Goal: Use online tool/utility: Use online tool/utility

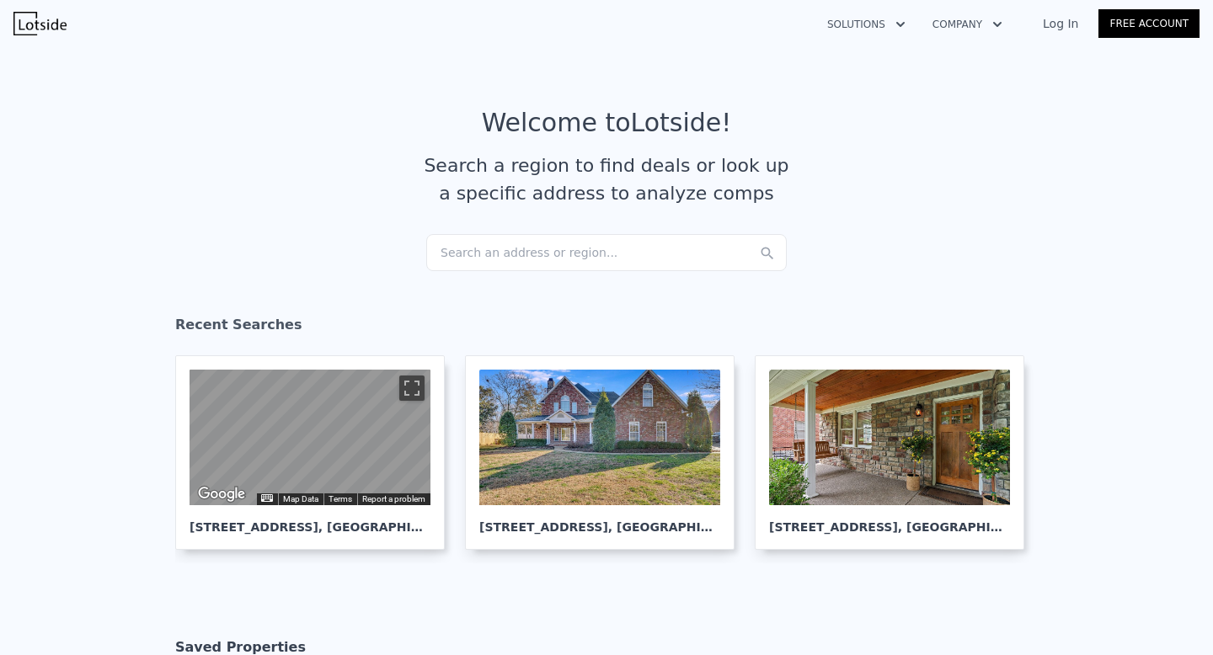
click at [599, 253] on div "Search an address or region..." at bounding box center [606, 252] width 360 height 37
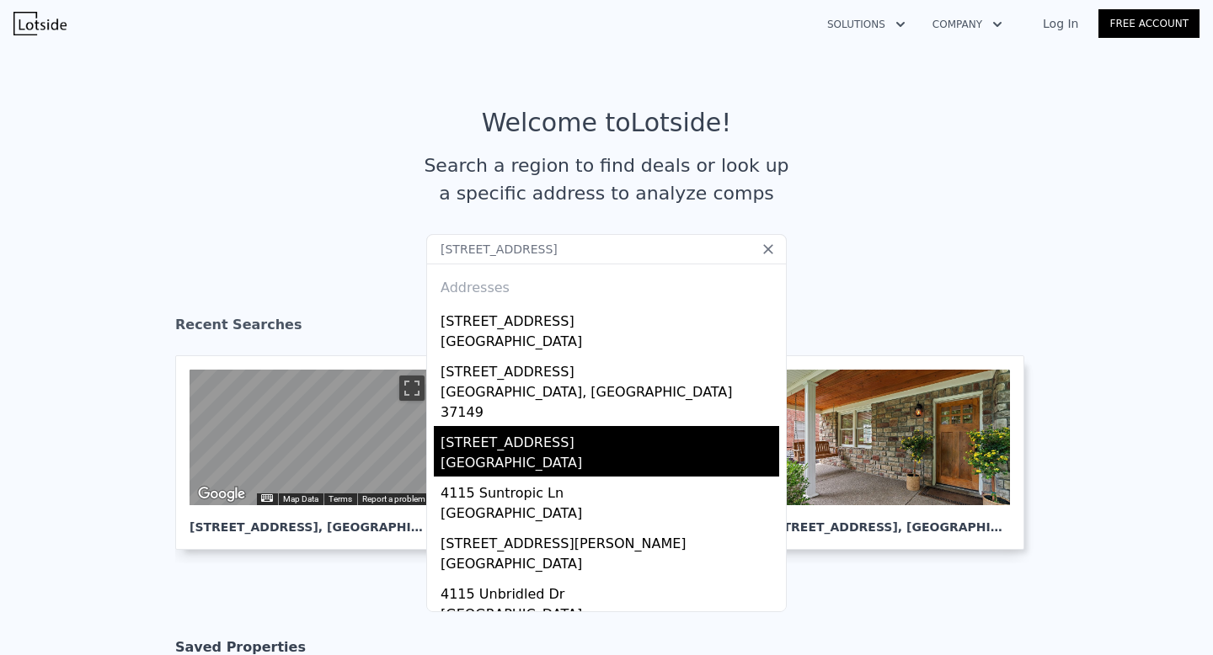
type input "[STREET_ADDRESS]"
click at [499, 453] on div "[GEOGRAPHIC_DATA]" at bounding box center [610, 465] width 339 height 24
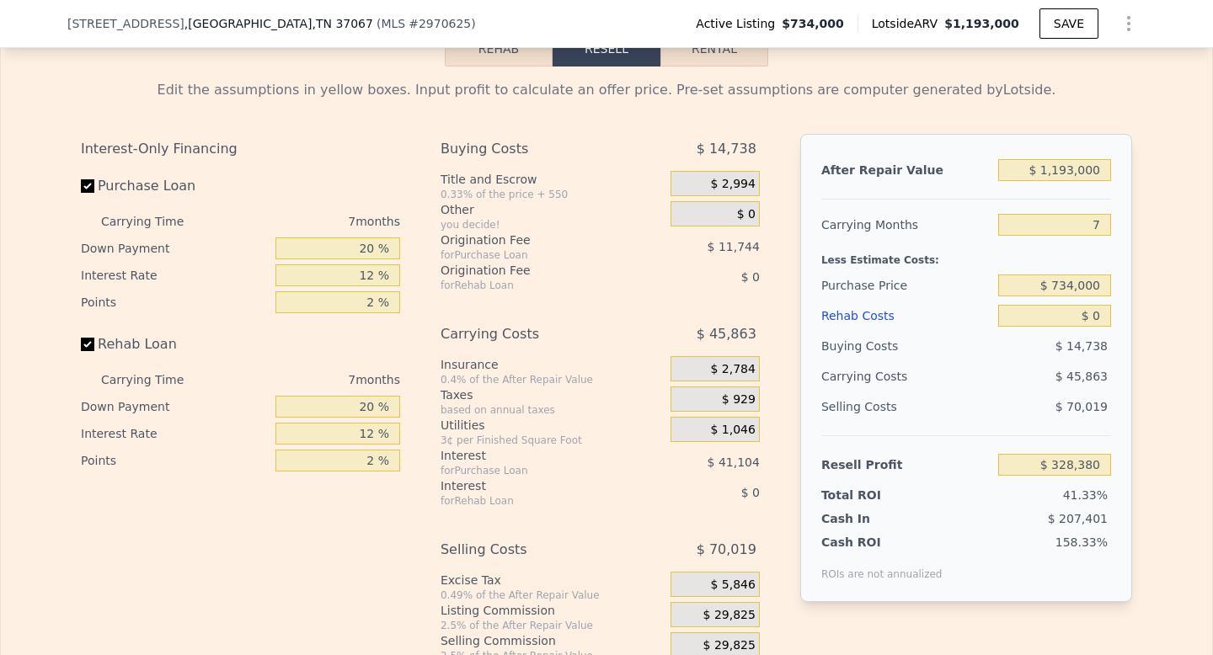
scroll to position [2389, 0]
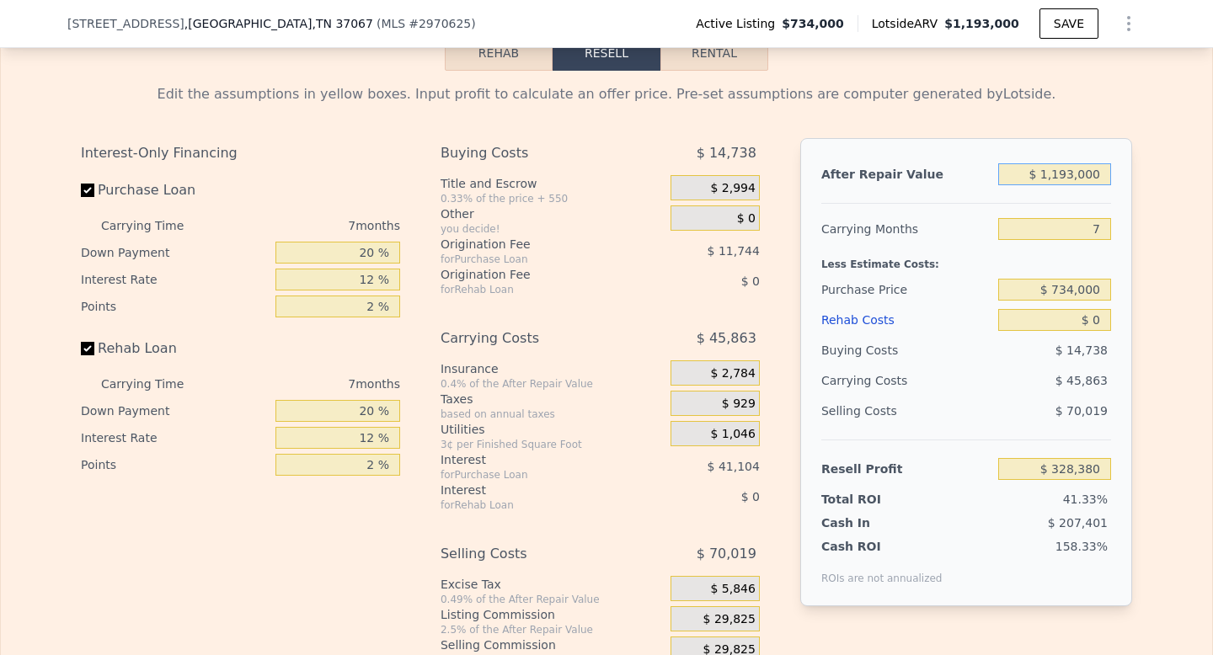
drag, startPoint x: 1068, startPoint y: 201, endPoint x: 979, endPoint y: 199, distance: 89.3
click at [986, 190] on div "After Repair Value $ 1,193,000" at bounding box center [966, 174] width 290 height 30
type input "$ 31,193,000"
type input "$ 28,511,480"
type input "$ 301,193,000"
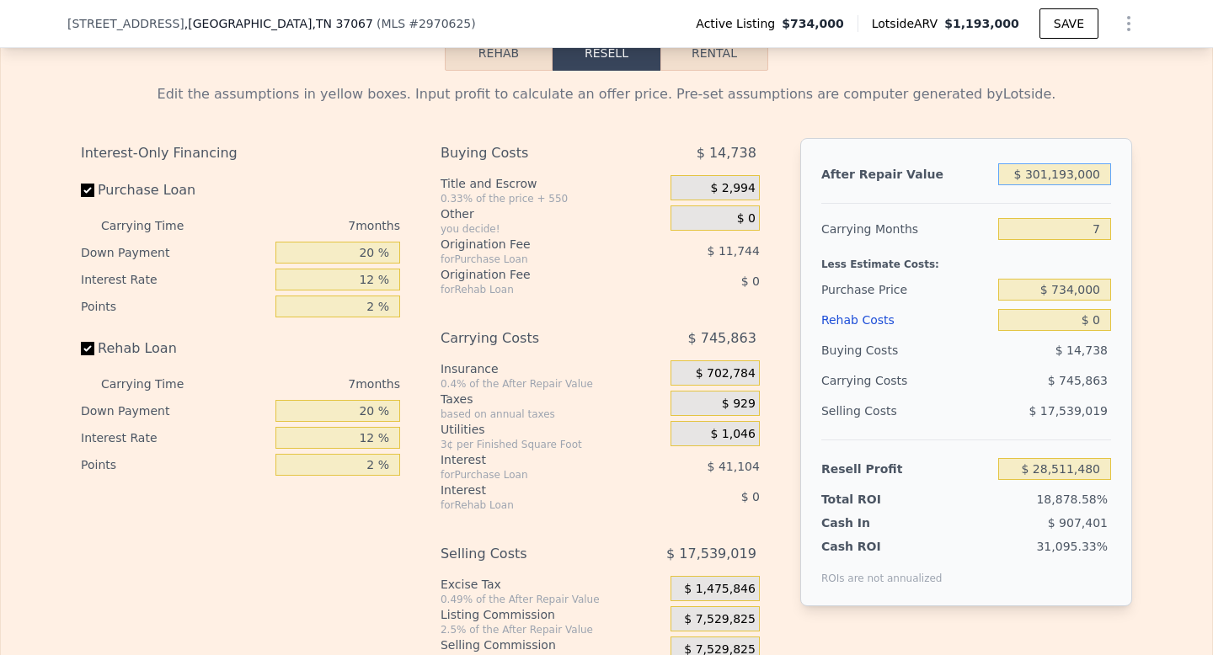
type input "$ 282,159,380"
click at [462, 71] on button "Rehab" at bounding box center [499, 52] width 108 height 35
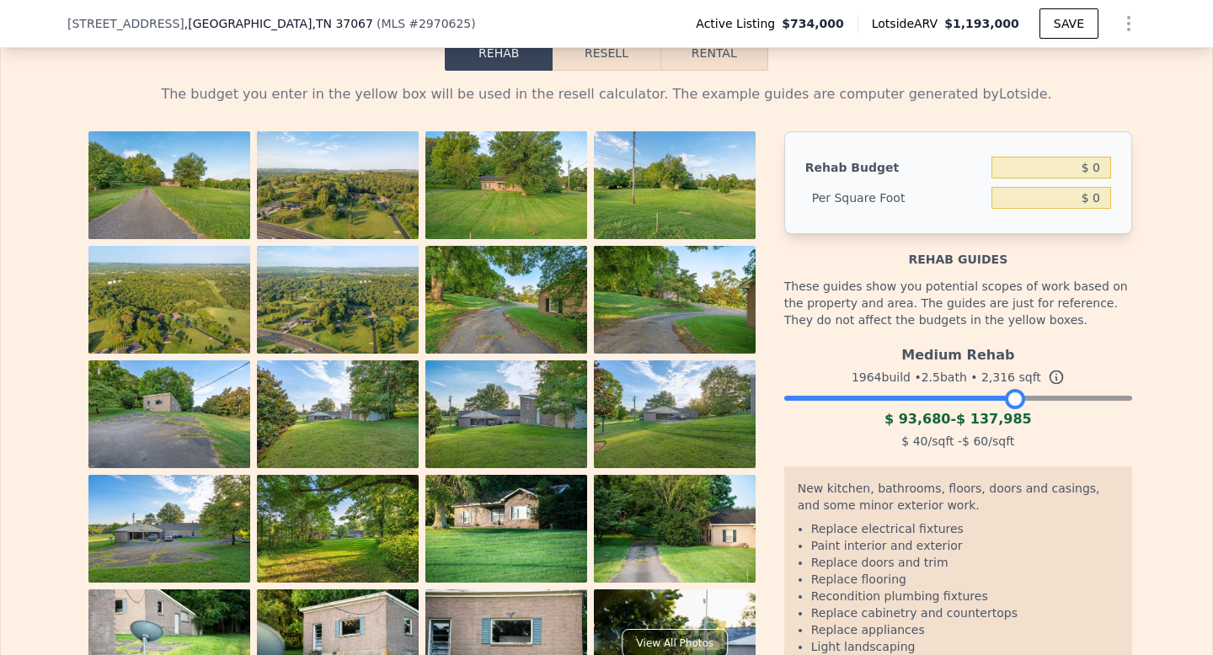
drag, startPoint x: 1114, startPoint y: 433, endPoint x: 1009, endPoint y: 437, distance: 105.4
click at [1009, 409] on div at bounding box center [1015, 399] width 20 height 20
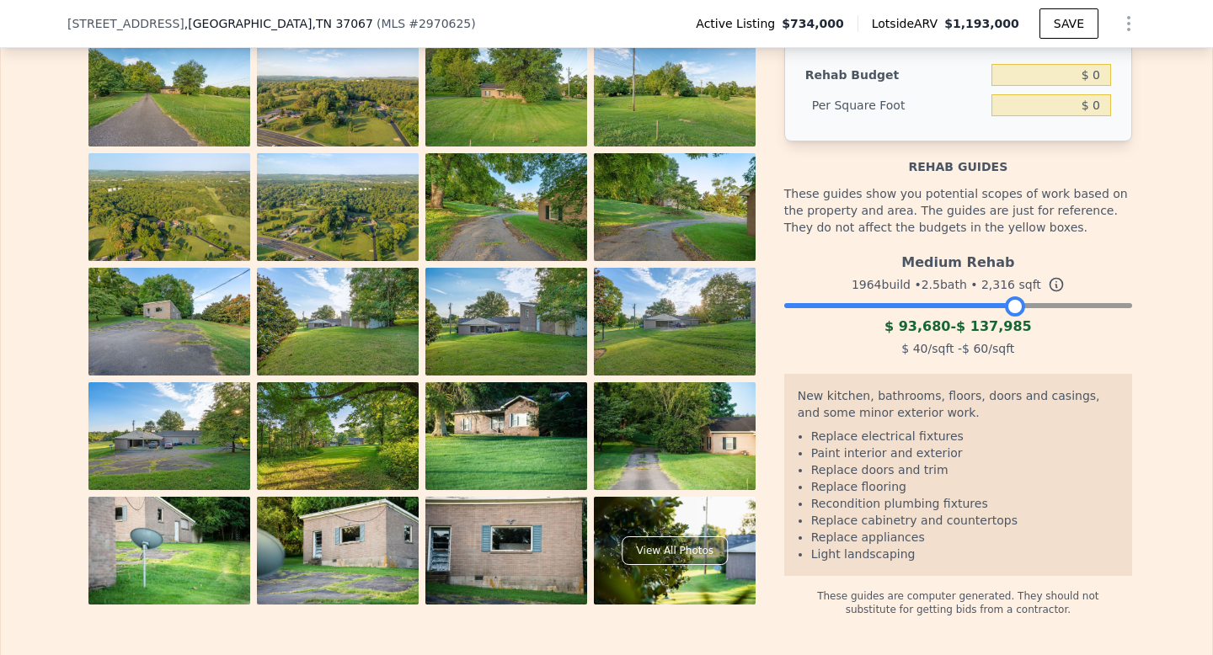
scroll to position [2489, 0]
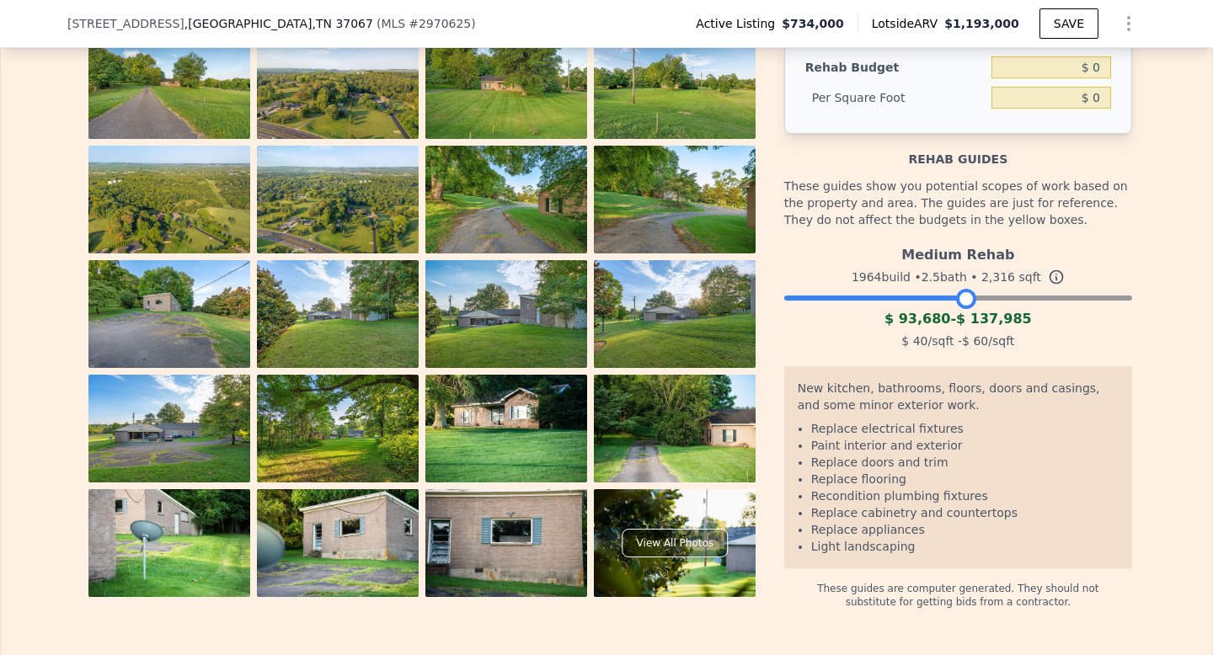
drag, startPoint x: 1012, startPoint y: 327, endPoint x: 964, endPoint y: 322, distance: 48.3
click at [964, 309] on div at bounding box center [966, 299] width 20 height 20
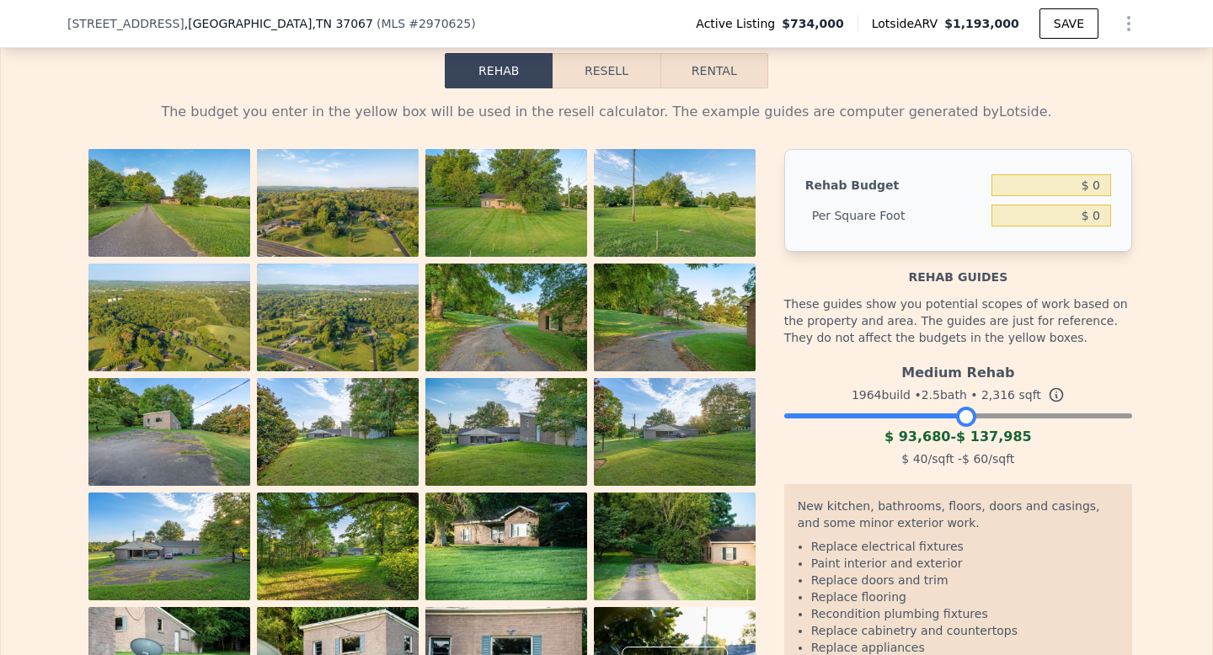
scroll to position [2374, 0]
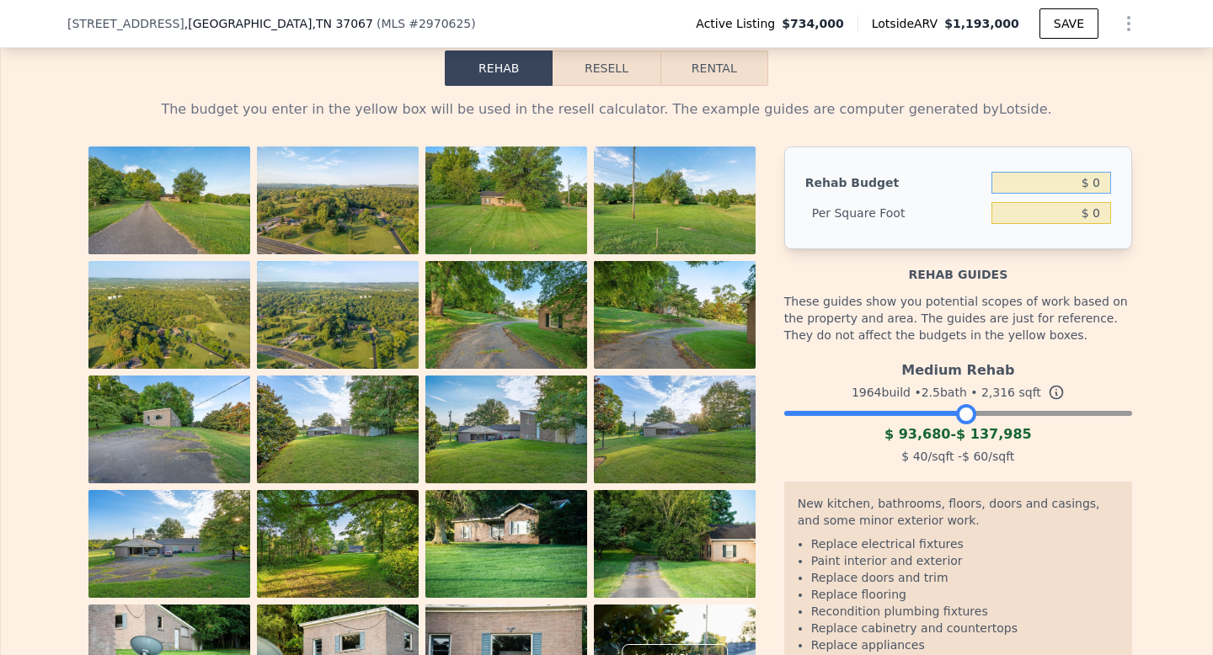
click at [1098, 194] on input "$ 0" at bounding box center [1051, 183] width 120 height 22
type input "$ 90,000"
click at [1161, 331] on div "The budget you enter in the yellow box will be used in the resell calculator. T…" at bounding box center [606, 405] width 1211 height 638
type input "$ 38.86"
click at [584, 86] on button "Resell" at bounding box center [606, 68] width 107 height 35
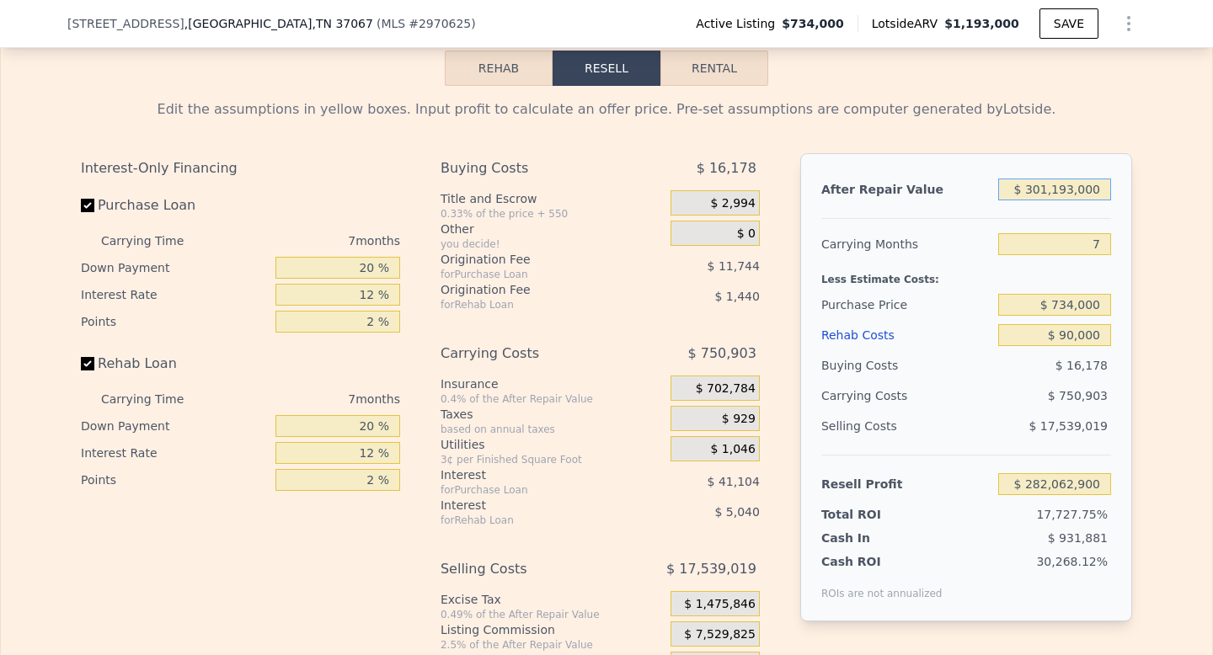
click at [1047, 200] on input "$ 301,193,000" at bounding box center [1054, 190] width 113 height 22
type input "$ 30,193,000"
type input "$ 27,475,564"
type input "$ 3,193,000"
type input "$ 2,110,774"
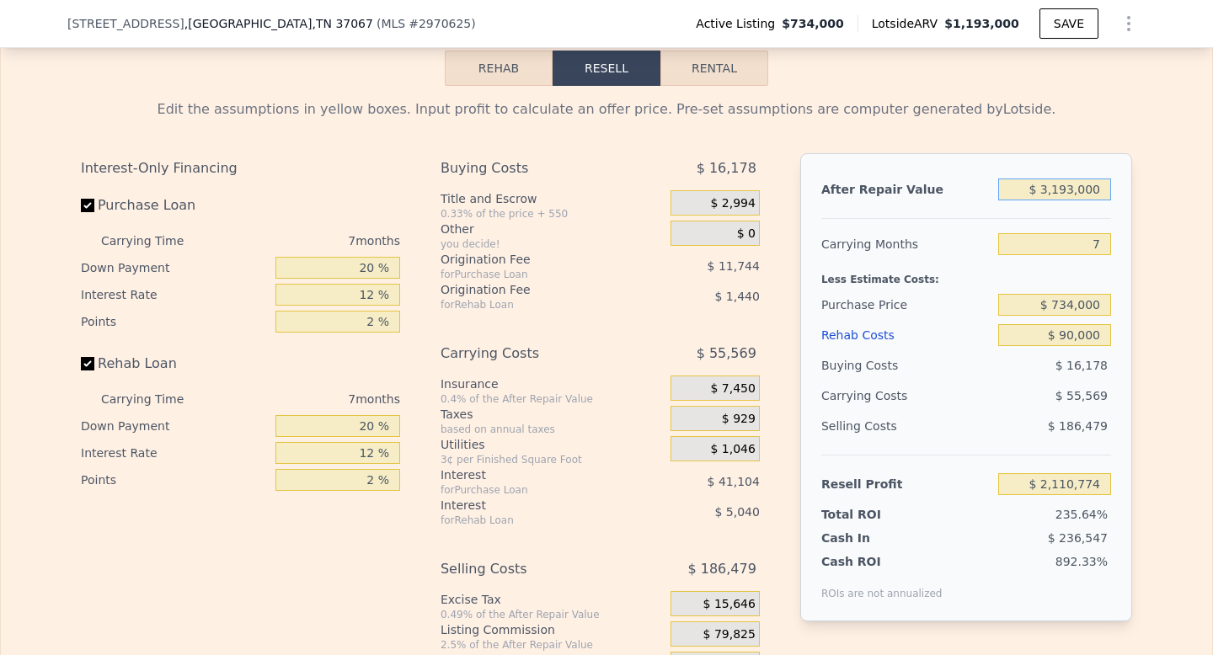
type input "$ 193,000"
type input "-$ 707,536"
click at [1068, 200] on input "$ 193,000" at bounding box center [1054, 190] width 113 height 22
type input "$ 000"
type input "-$ 888,847"
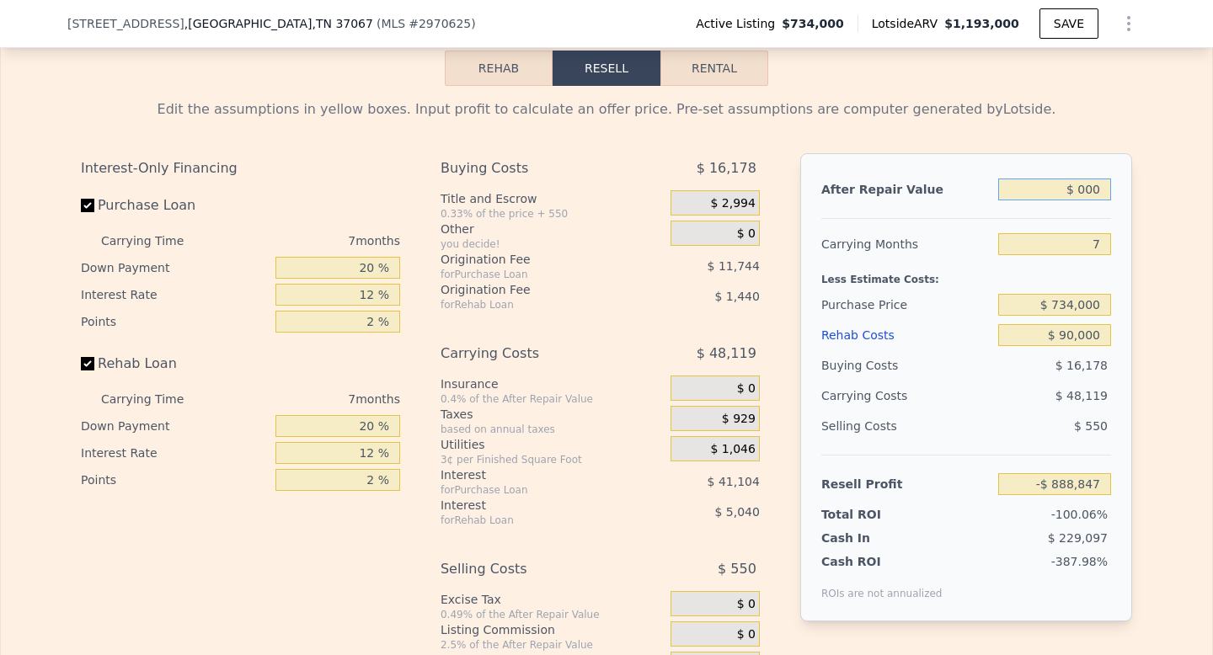
type input "$ 6,000"
type input "-$ 883,210"
type input "$ 600,000"
type input "-$ 325,185"
click at [990, 411] on div "$ 49,519" at bounding box center [1022, 396] width 178 height 30
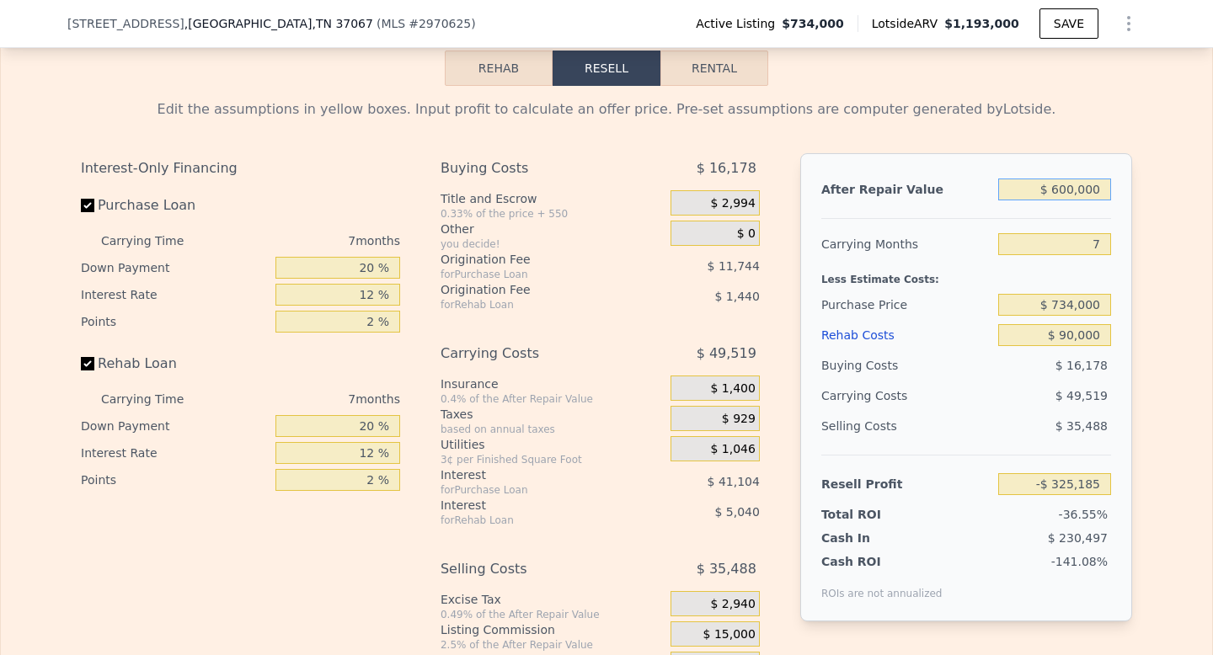
click at [1066, 200] on input "$ 600,000" at bounding box center [1054, 190] width 113 height 22
type input "$ 000"
type input "-$ 888,847"
type input "$ 7,000"
type input "-$ 882,270"
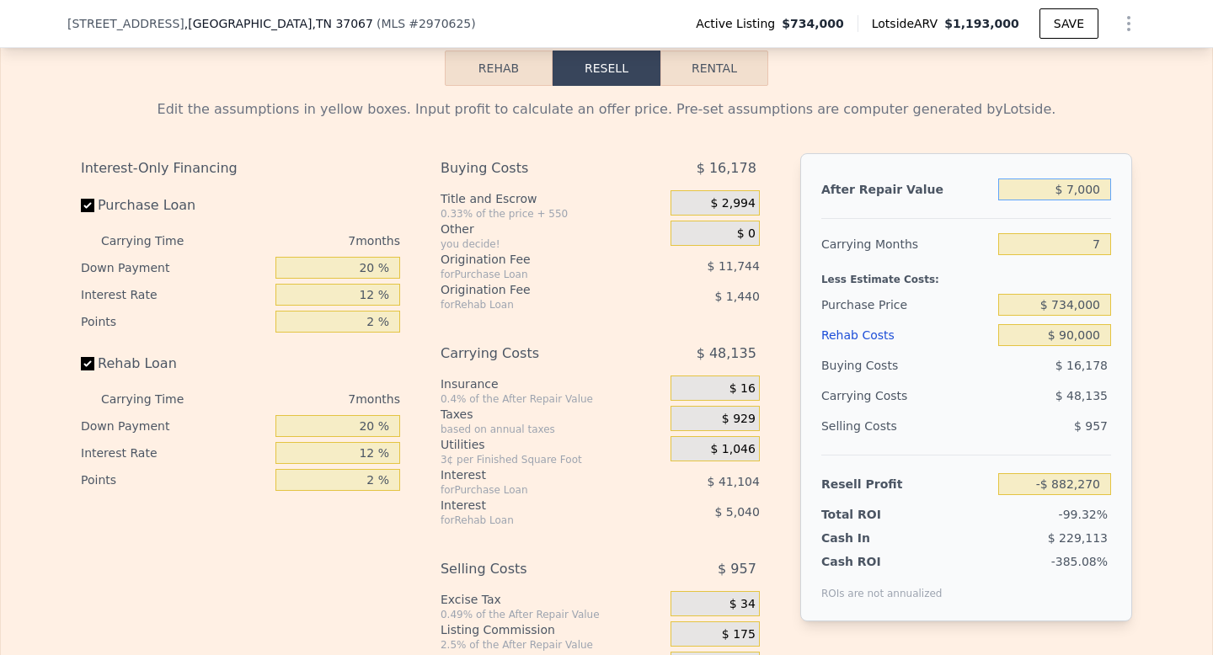
type input "$ 73,000"
type input "-$ 820,268"
type input "$ 730,000"
type input "-$ 203,058"
type input "$ 730,000"
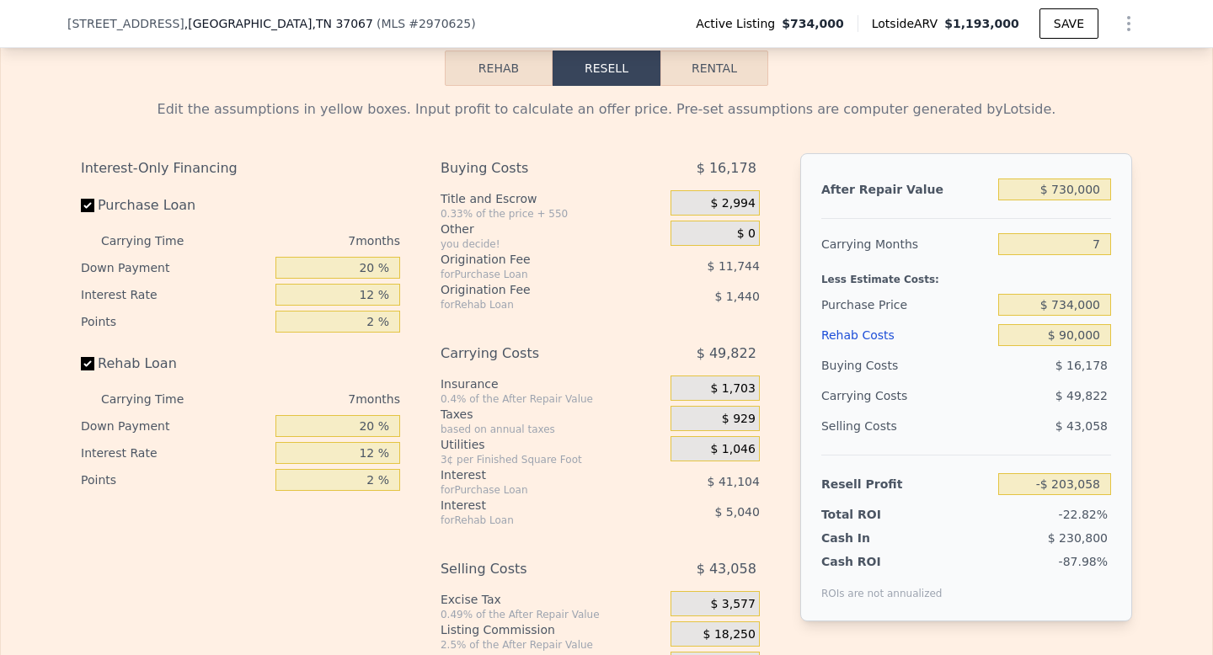
click at [1007, 381] on div "$ 16,178" at bounding box center [1055, 365] width 114 height 30
drag, startPoint x: 1067, startPoint y: 334, endPoint x: 1049, endPoint y: 333, distance: 18.5
click at [1049, 316] on input "$ 734,000" at bounding box center [1054, 305] width 113 height 22
type input "$ 600,000"
click at [995, 411] on div "$ 49,822" at bounding box center [1022, 396] width 178 height 30
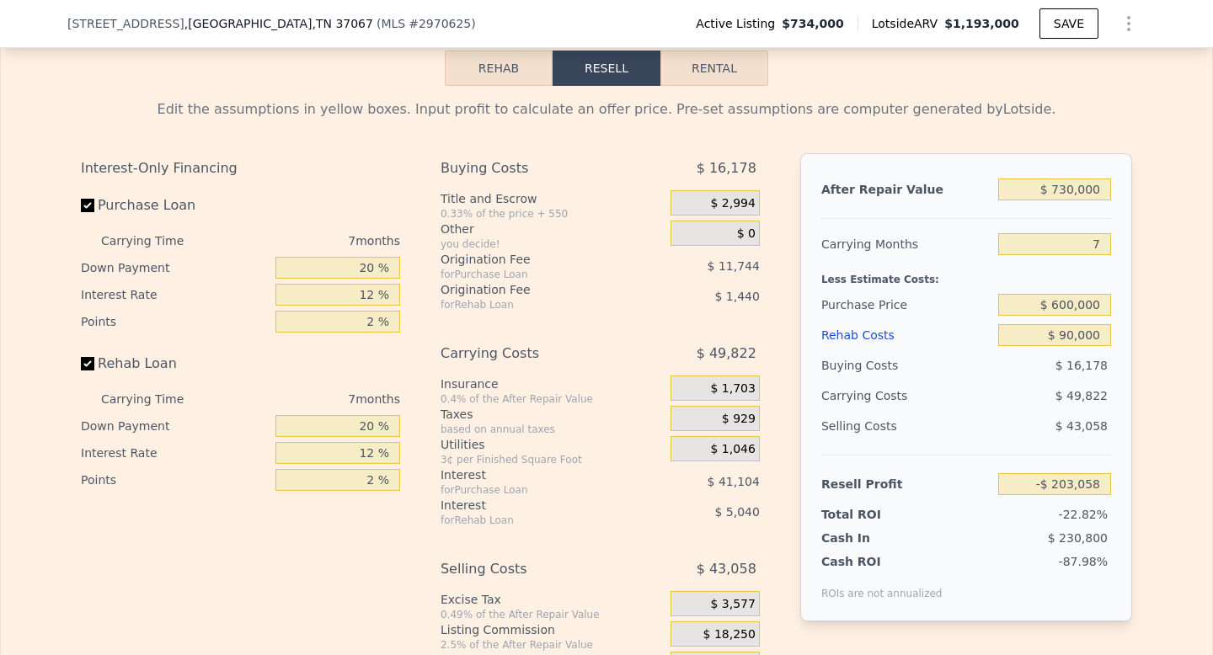
type input "-$ 58,964"
click at [1099, 255] on input "7" at bounding box center [1054, 244] width 113 height 22
type input "6"
type input "-$ 52,919"
type input "6"
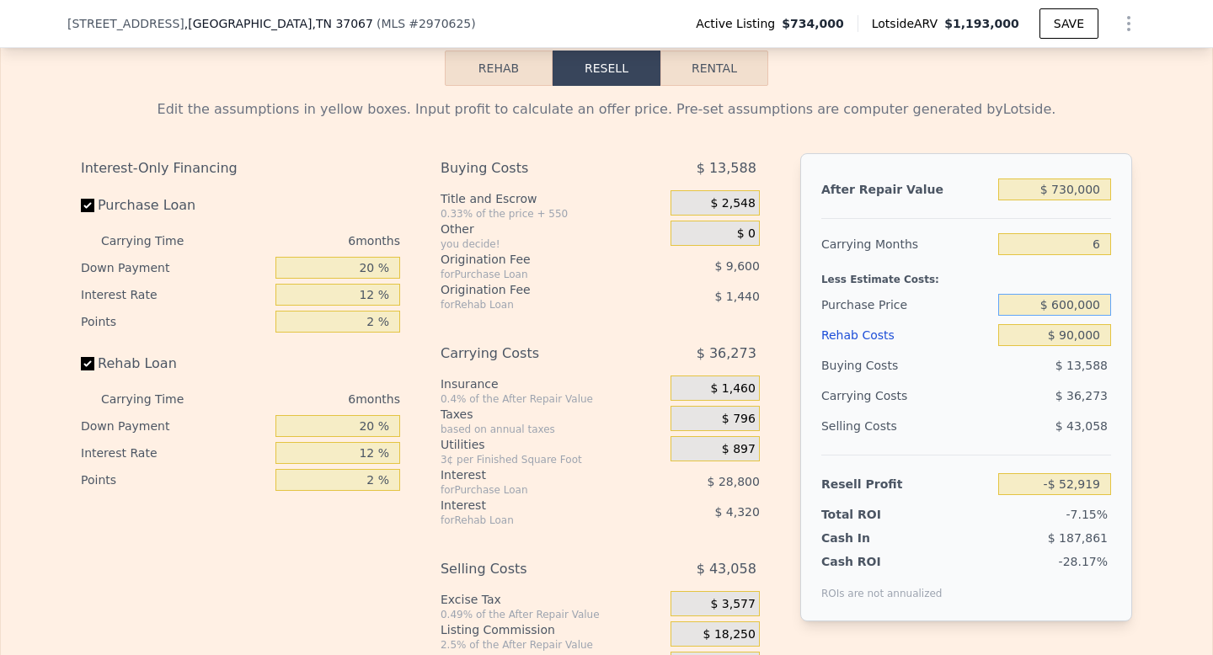
drag, startPoint x: 1067, startPoint y: 329, endPoint x: 1050, endPoint y: 328, distance: 16.9
click at [1050, 316] on input "$ 600,000" at bounding box center [1054, 305] width 113 height 22
type input "$ 500,000"
click at [1012, 411] on div "$ 36,273" at bounding box center [1022, 396] width 178 height 30
type input "$ 53,814"
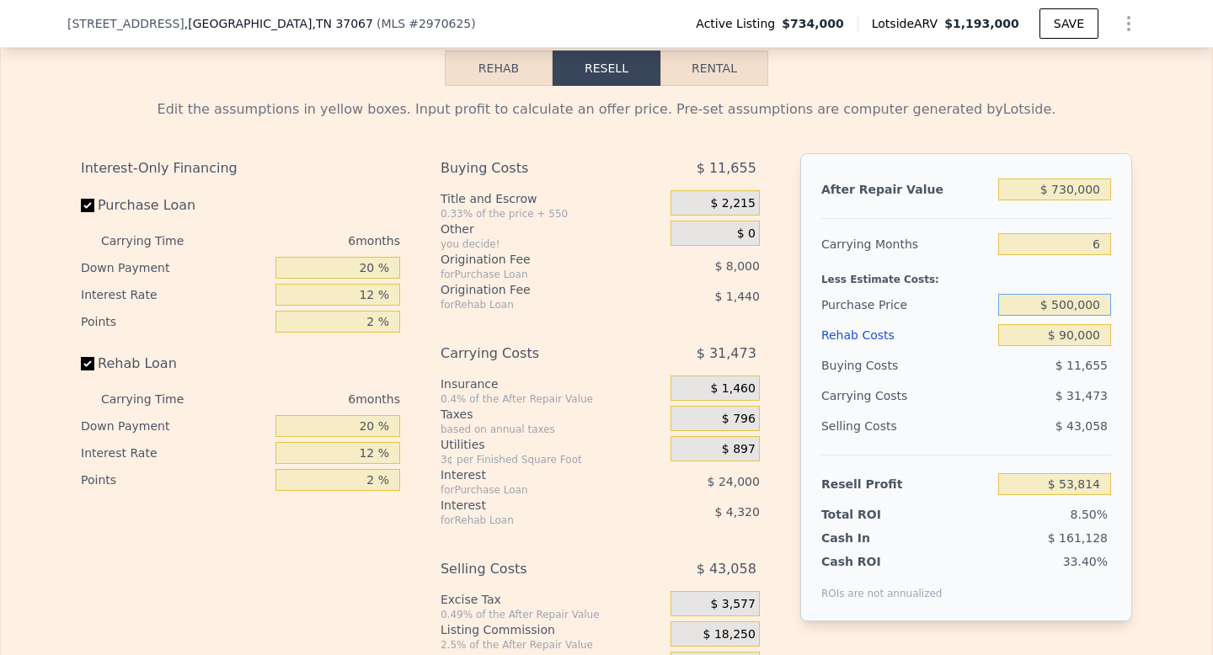
drag, startPoint x: 1067, startPoint y: 334, endPoint x: 1049, endPoint y: 332, distance: 17.9
click at [1049, 316] on input "$ 500,000" at bounding box center [1054, 305] width 113 height 22
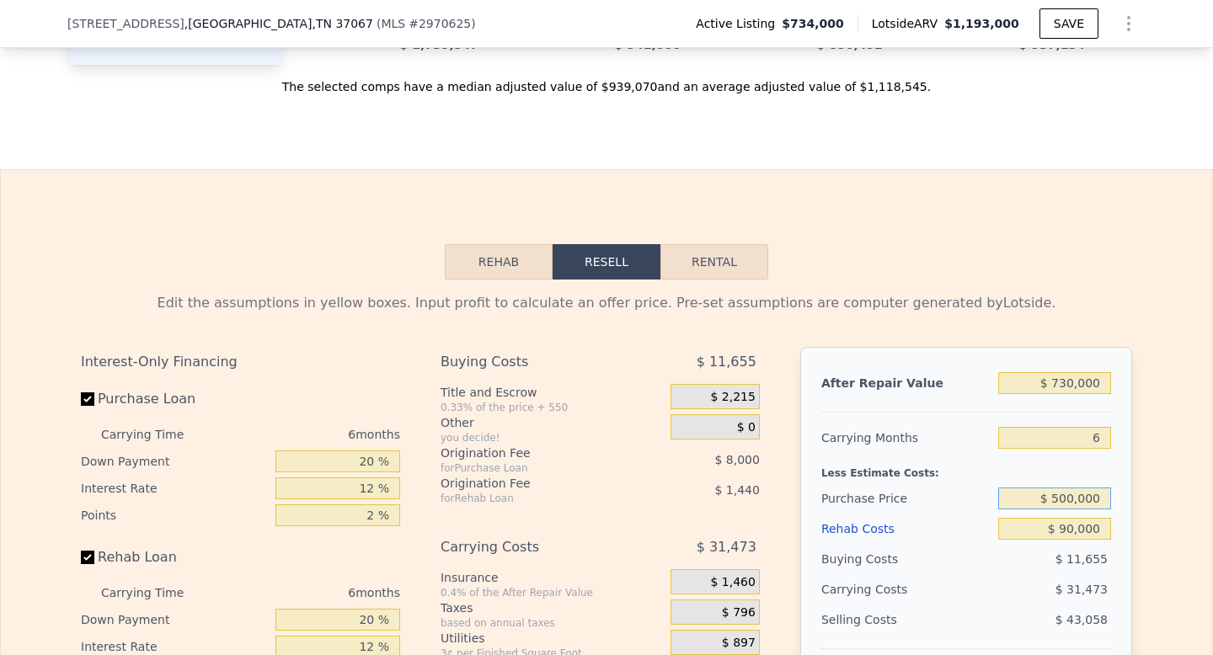
scroll to position [2445, 0]
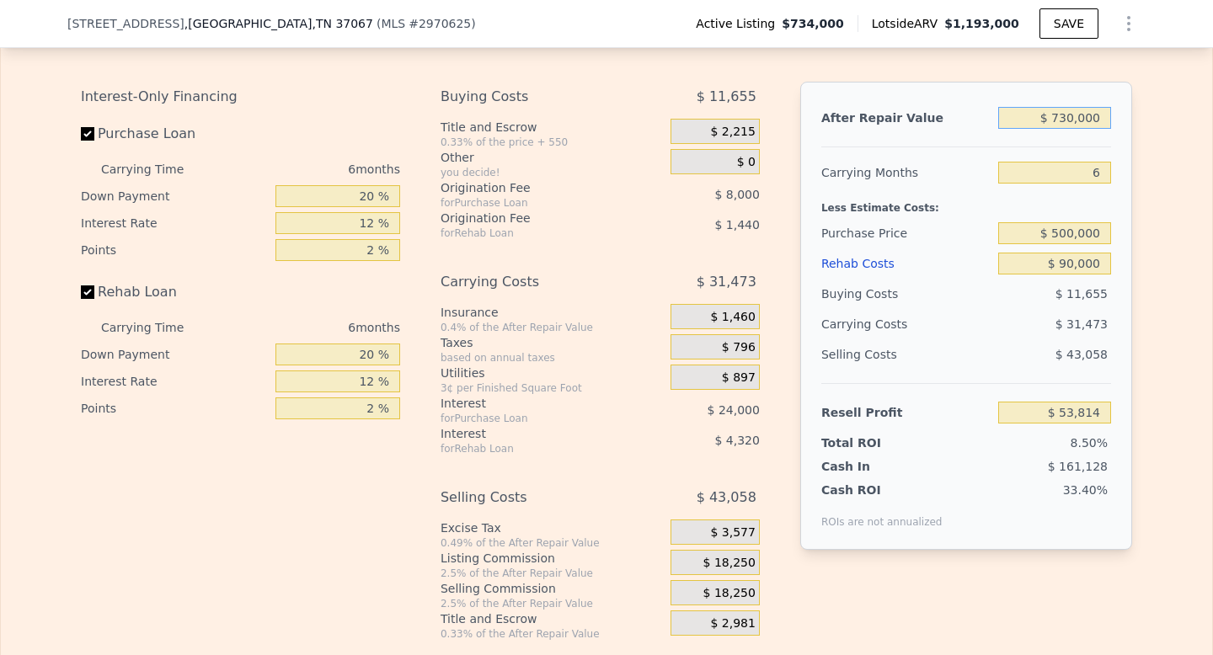
click at [1067, 129] on input "$ 730,000" at bounding box center [1054, 118] width 113 height 22
type input "$ 7,000"
type input "-$ 625,639"
type input "$ 000"
type input "-$ 632,218"
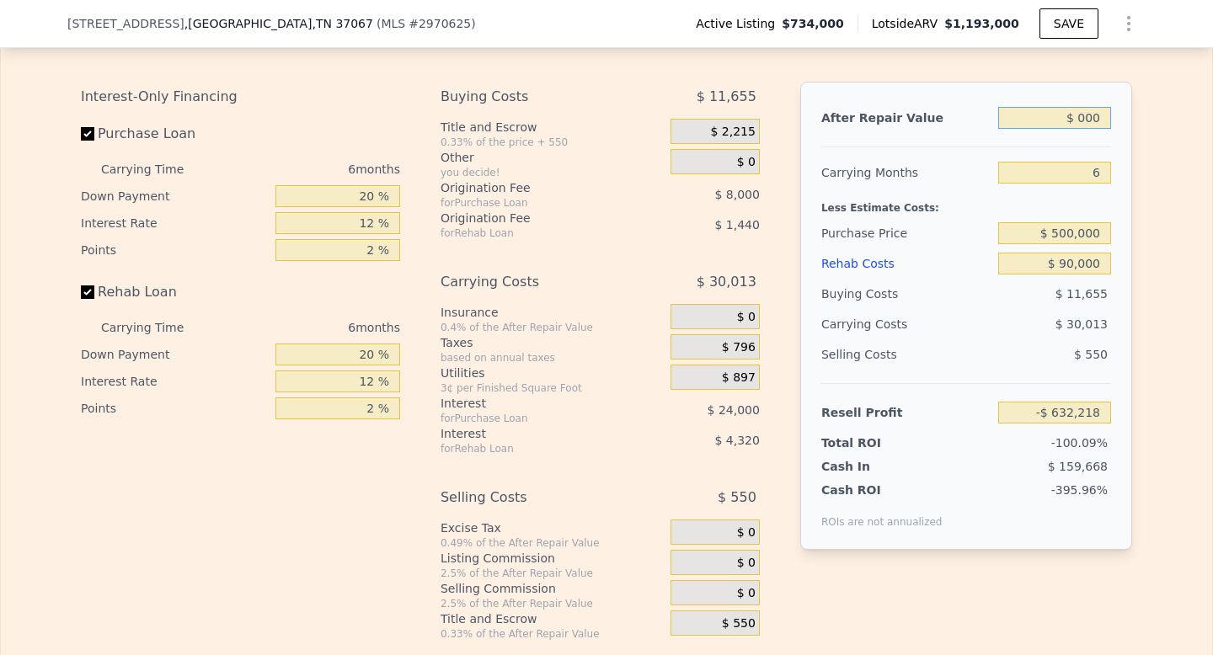
type input "$ 8,000"
type input "-$ 624,700"
type input "-$ 8,000"
type input "-$ 639,736"
type input "-$ 000"
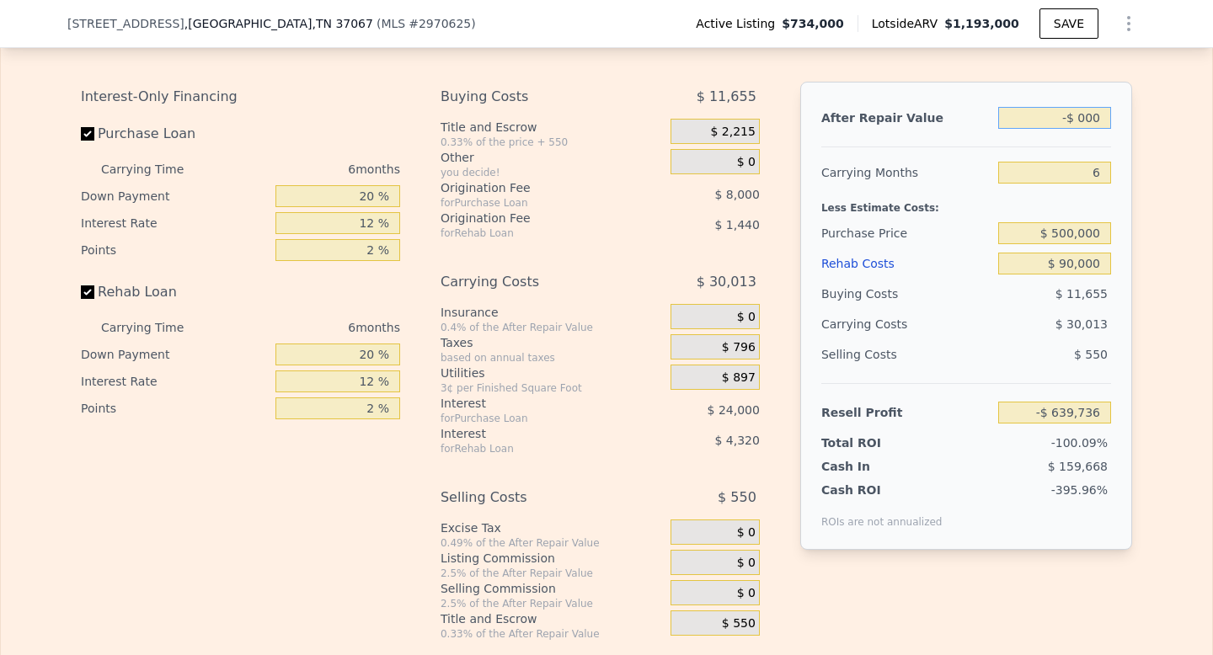
type input "-$ 632,218"
type input "-$ 8,000"
type input "-$ 639,736"
type input "-$ 800,000"
type input "-$ 1,384,034"
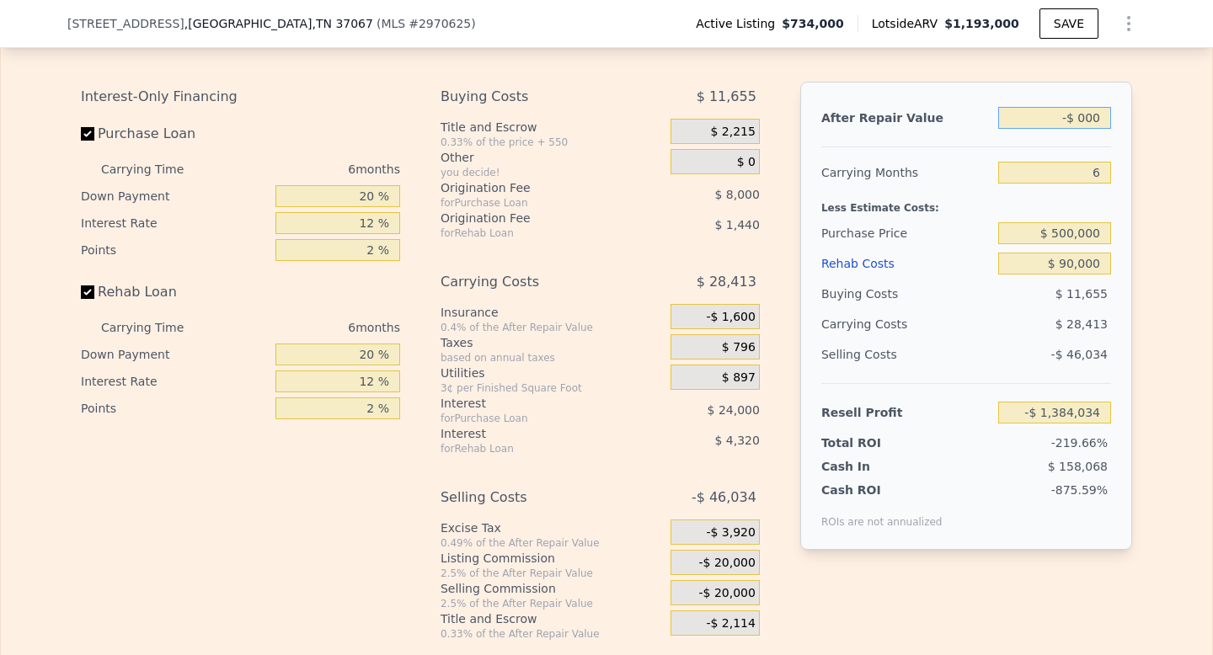
type input "$ 000"
type input "-$ 632,218"
type input "$ 8,000"
type input "-$ 624,700"
type input "$ 800,000"
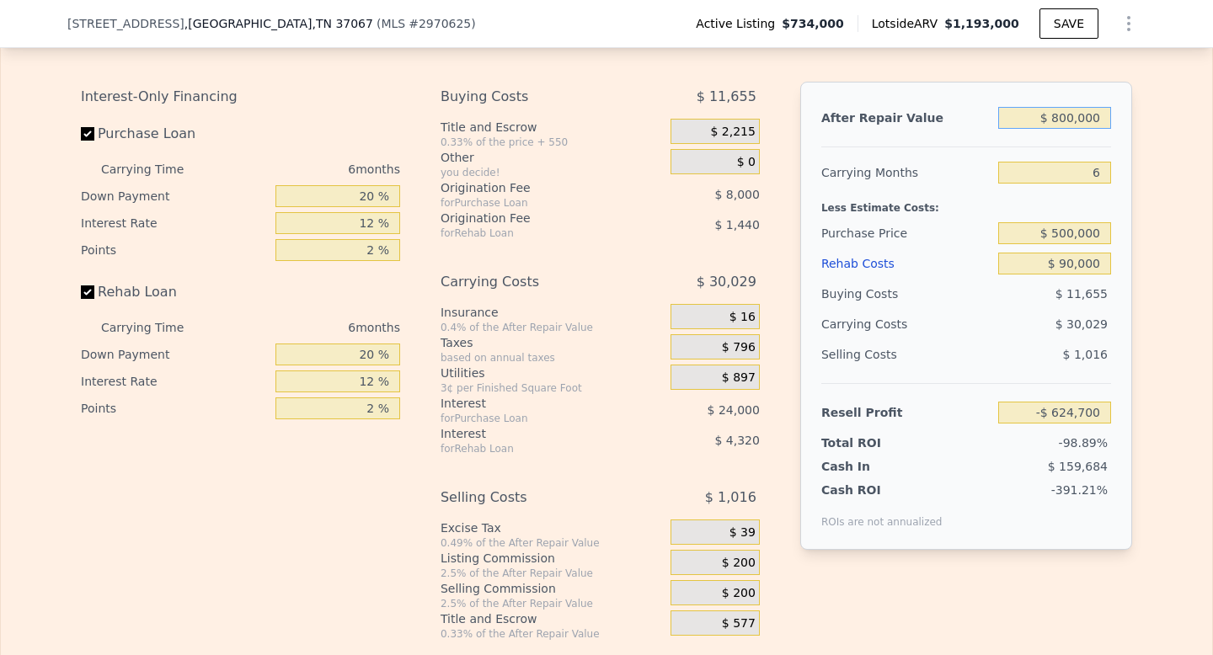
type input "$ 119,598"
type input "$ 800,000"
click at [988, 309] on div "Buying Costs $ 11,655" at bounding box center [966, 294] width 290 height 30
drag, startPoint x: 1101, startPoint y: 256, endPoint x: 1049, endPoint y: 256, distance: 52.2
click at [1049, 244] on input "$ 500,000" at bounding box center [1054, 233] width 113 height 22
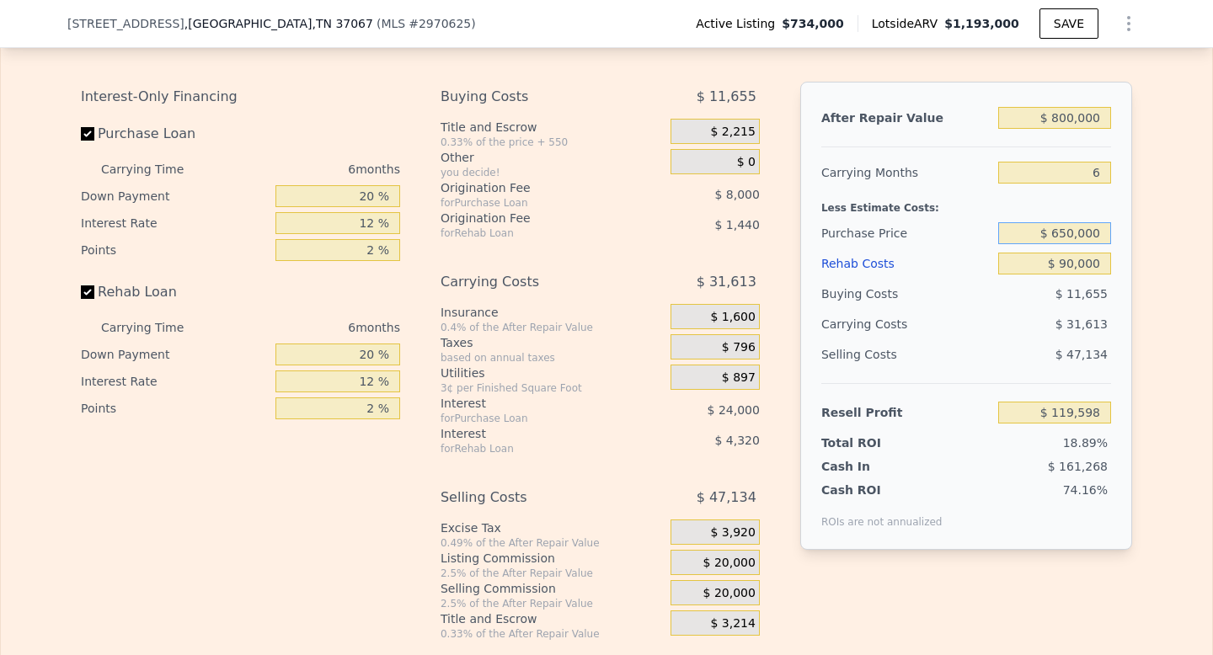
type input "$ 650,000"
click at [984, 370] on div "Selling Costs" at bounding box center [906, 354] width 170 height 30
type input "-$ 40,502"
drag, startPoint x: 1096, startPoint y: 261, endPoint x: 1049, endPoint y: 259, distance: 47.2
click at [1049, 244] on input "$ 650,000" at bounding box center [1054, 233] width 113 height 22
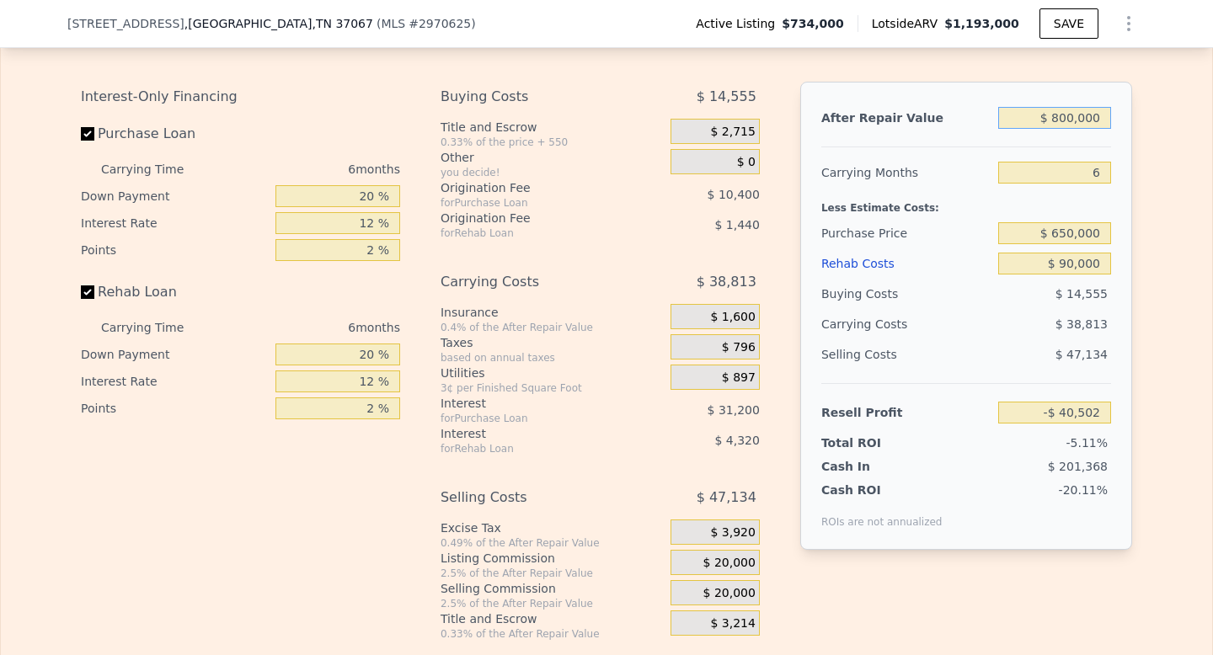
click at [1051, 129] on input "$ 800,000" at bounding box center [1054, 118] width 113 height 22
drag, startPoint x: 1065, startPoint y: 145, endPoint x: 1048, endPoint y: 142, distance: 18.0
click at [1048, 129] on input "$ 800,000" at bounding box center [1054, 118] width 113 height 22
type input "$ 950,000"
type input "$ 100,463"
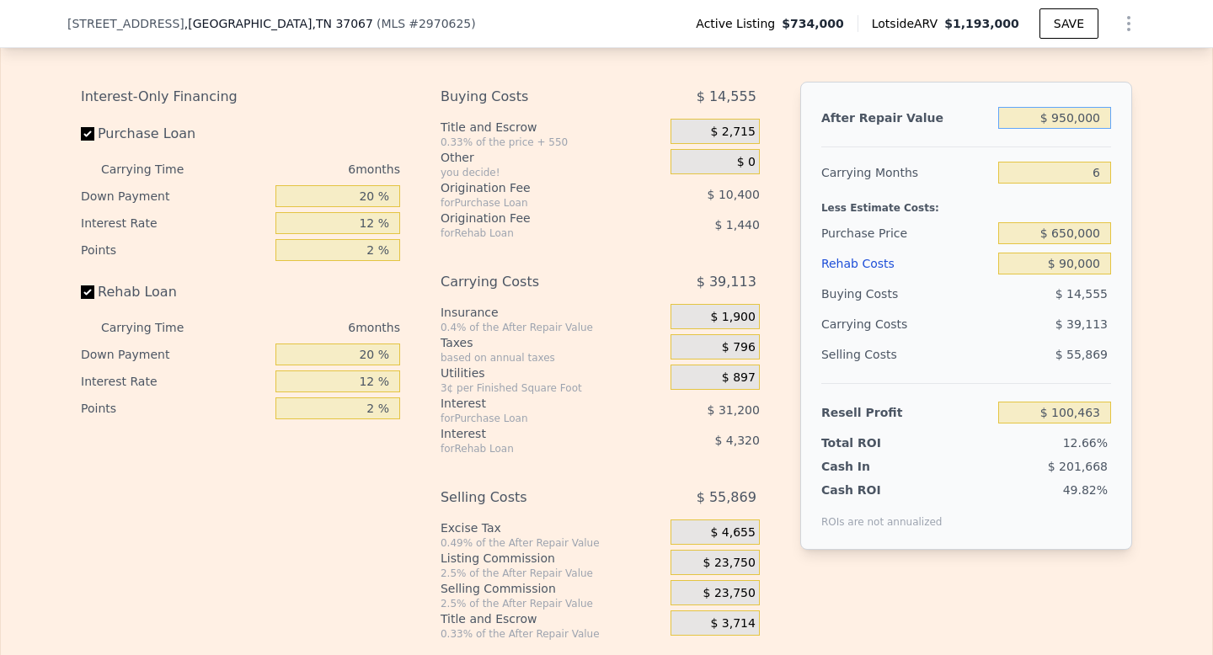
type input "$ 950,000"
click at [1099, 184] on input "6" at bounding box center [1054, 173] width 113 height 22
type input "8"
type input "$ 87,426"
type input "8"
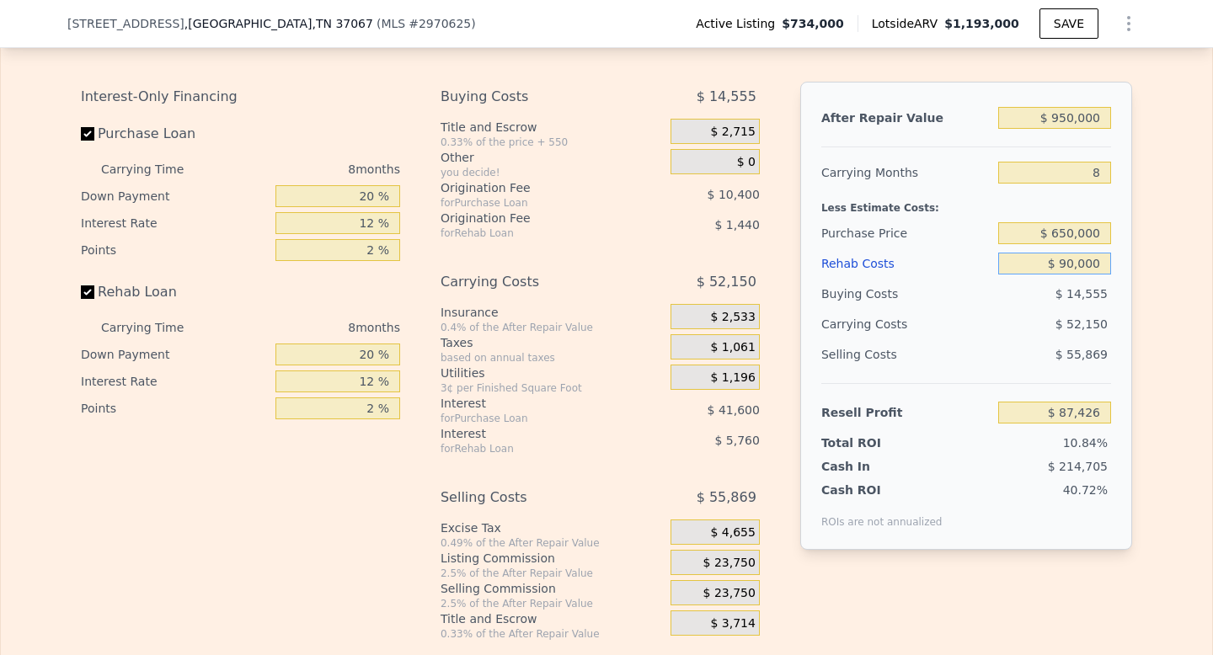
drag, startPoint x: 1095, startPoint y: 292, endPoint x: 1055, endPoint y: 299, distance: 41.0
click at [1055, 275] on input "$ 90,000" at bounding box center [1054, 264] width 113 height 22
type input "$ 1"
type input "$ 184,625"
type input "$ 13"
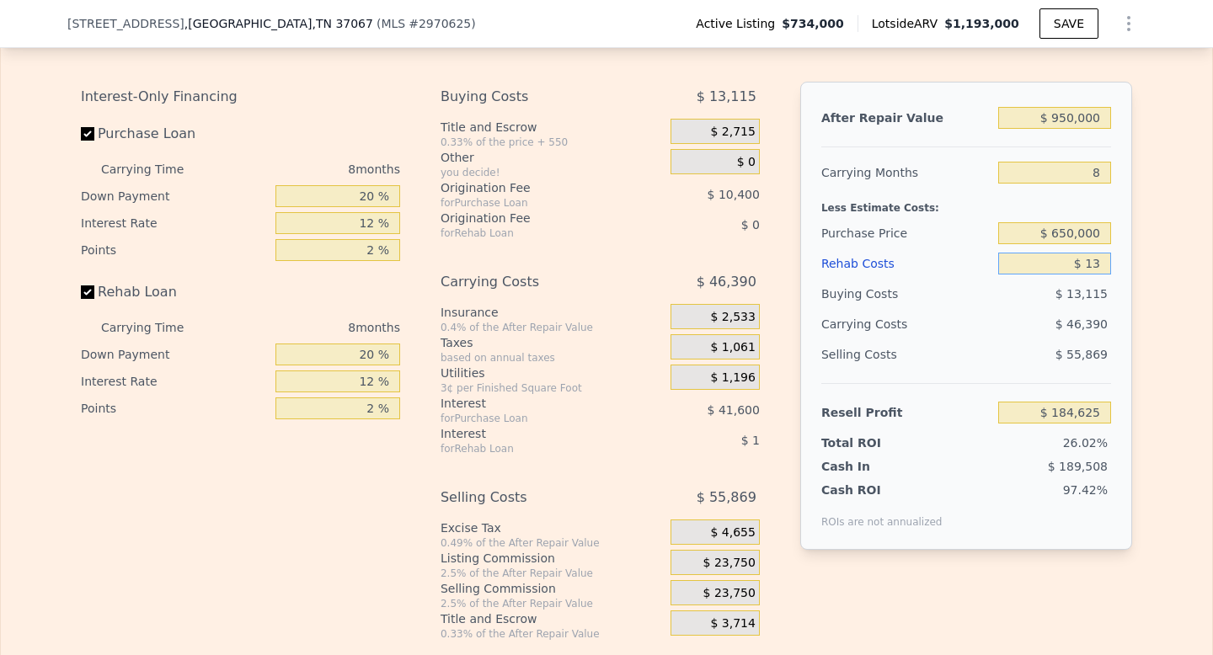
type input "$ 184,613"
type input "$ 130"
type input "$ 184,486"
type input "$ 130,000"
type input "$ 44,226"
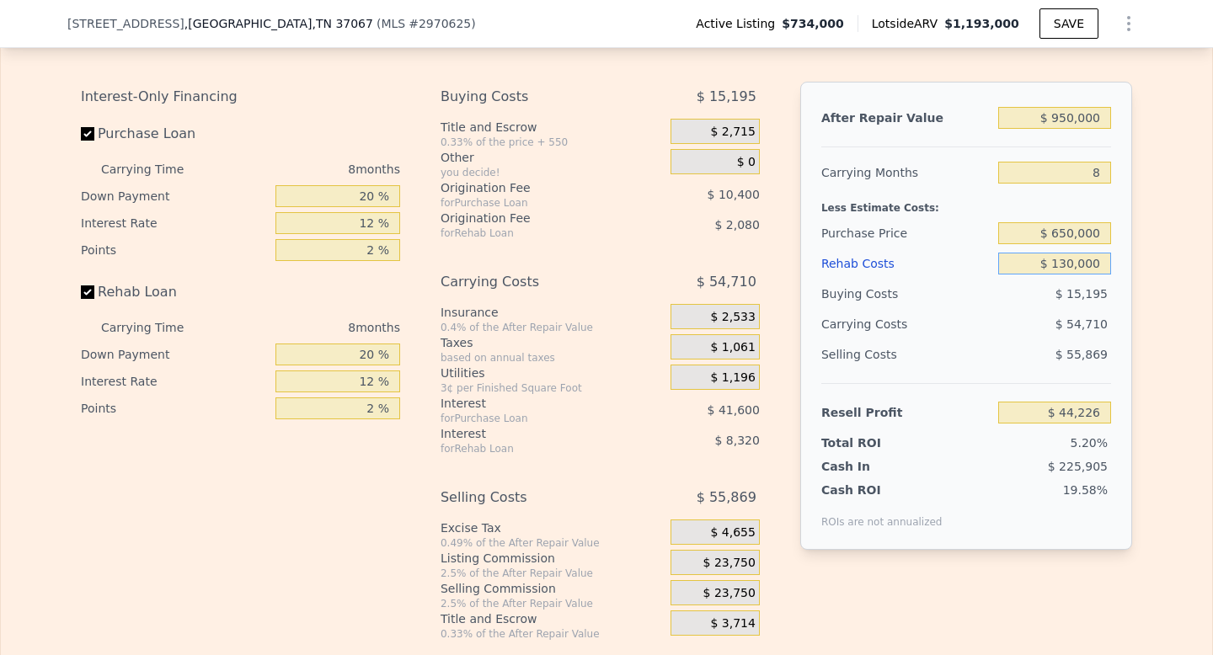
type input "$ 130,000"
drag, startPoint x: 1094, startPoint y: 259, endPoint x: 1049, endPoint y: 259, distance: 44.6
click at [1049, 244] on input "$ 650,000" at bounding box center [1054, 233] width 113 height 22
type input "$ 620,000"
click at [1049, 367] on div "$ 55,869" at bounding box center [1055, 354] width 114 height 30
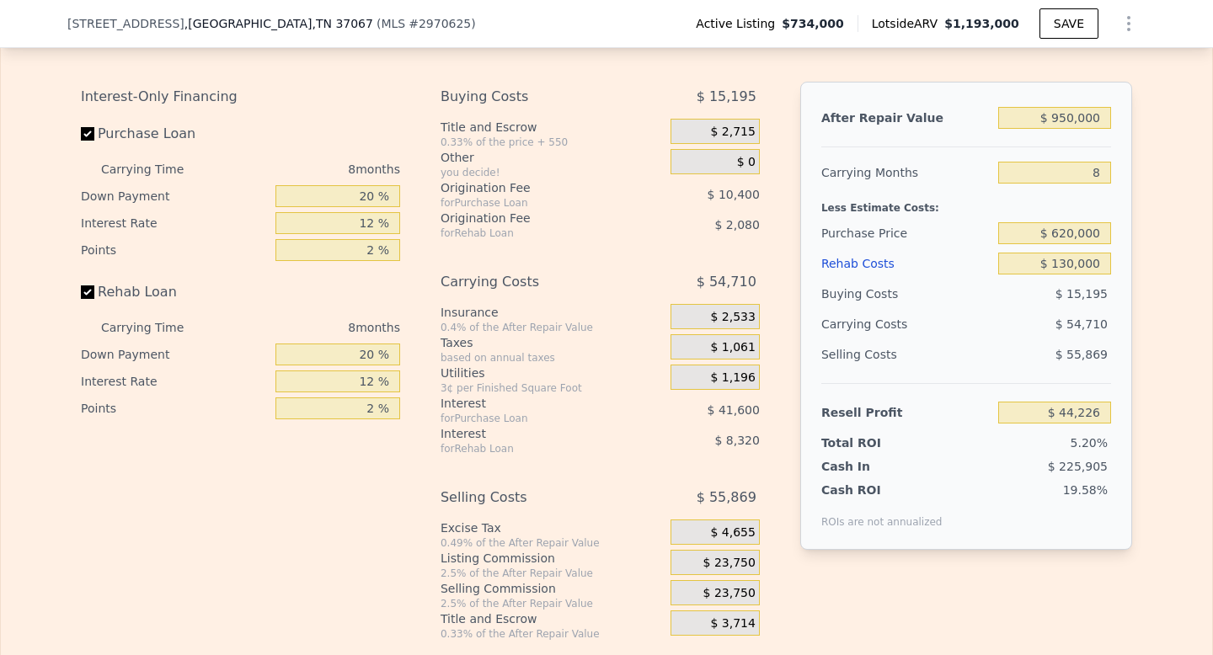
type input "$ 76,726"
drag, startPoint x: 1064, startPoint y: 260, endPoint x: 1050, endPoint y: 259, distance: 13.5
click at [1050, 244] on input "$ 620,000" at bounding box center [1054, 233] width 113 height 22
type input "$ 590,000"
click at [1028, 339] on div "$ 52,790" at bounding box center [1022, 324] width 178 height 30
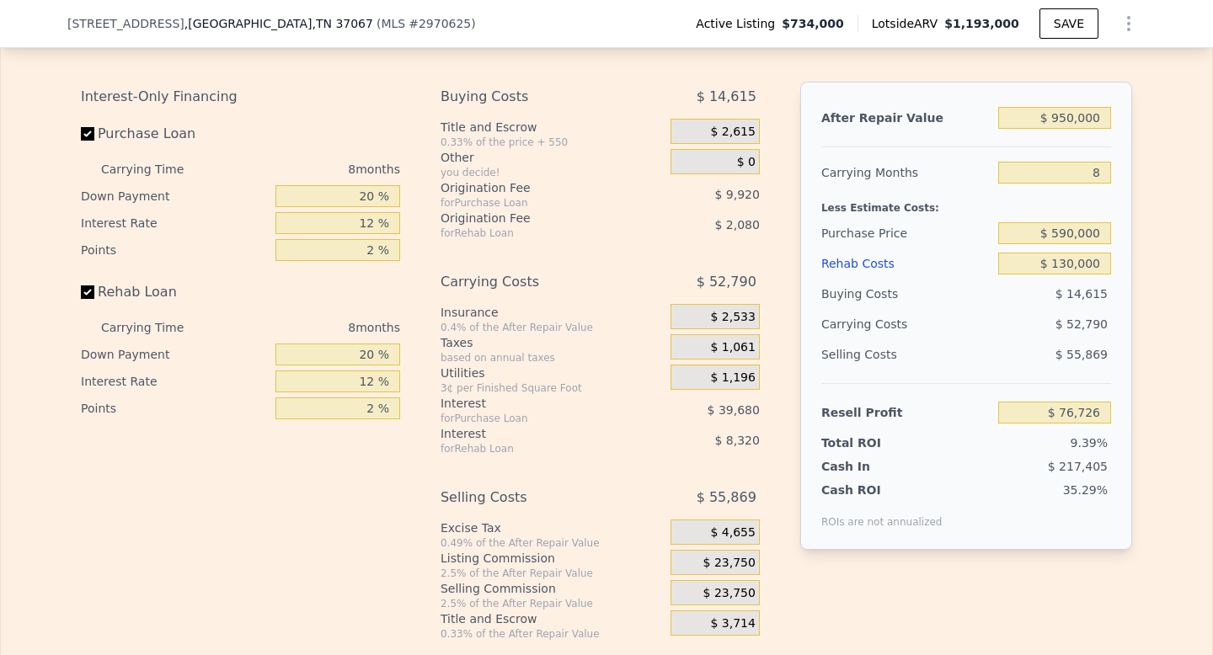
type input "$ 109,226"
click at [1049, 20] on button "SAVE" at bounding box center [1068, 23] width 59 height 30
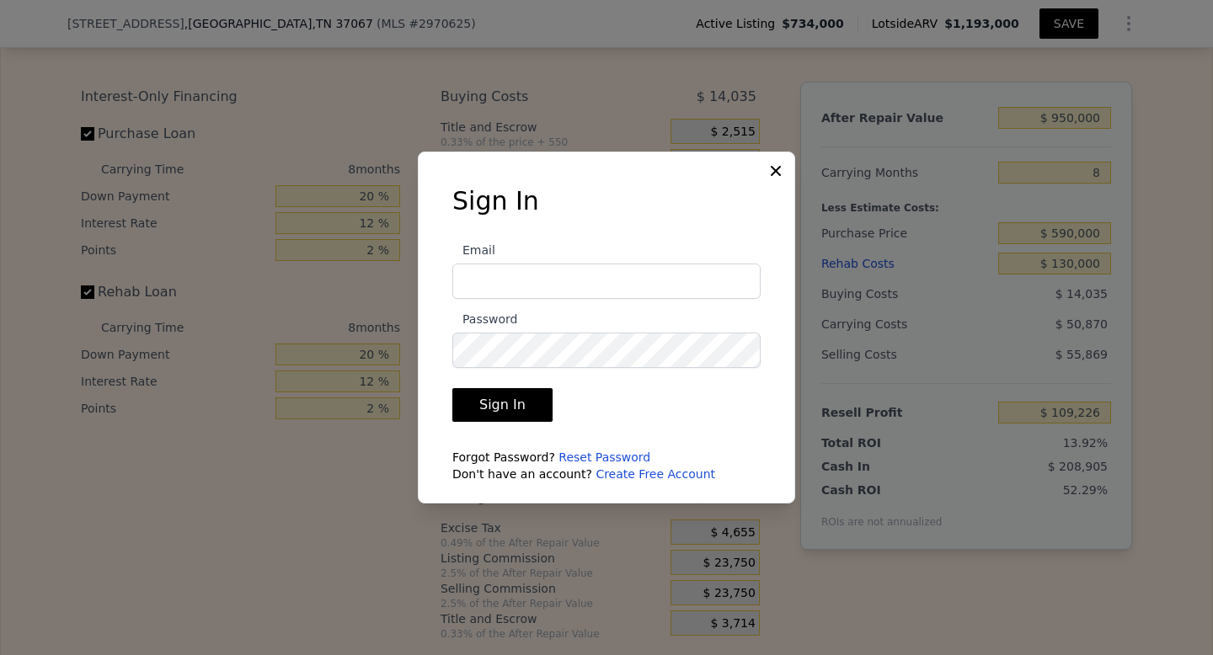
type input "[EMAIL_ADDRESS][DOMAIN_NAME]"
click at [529, 400] on button "Sign In" at bounding box center [502, 405] width 100 height 34
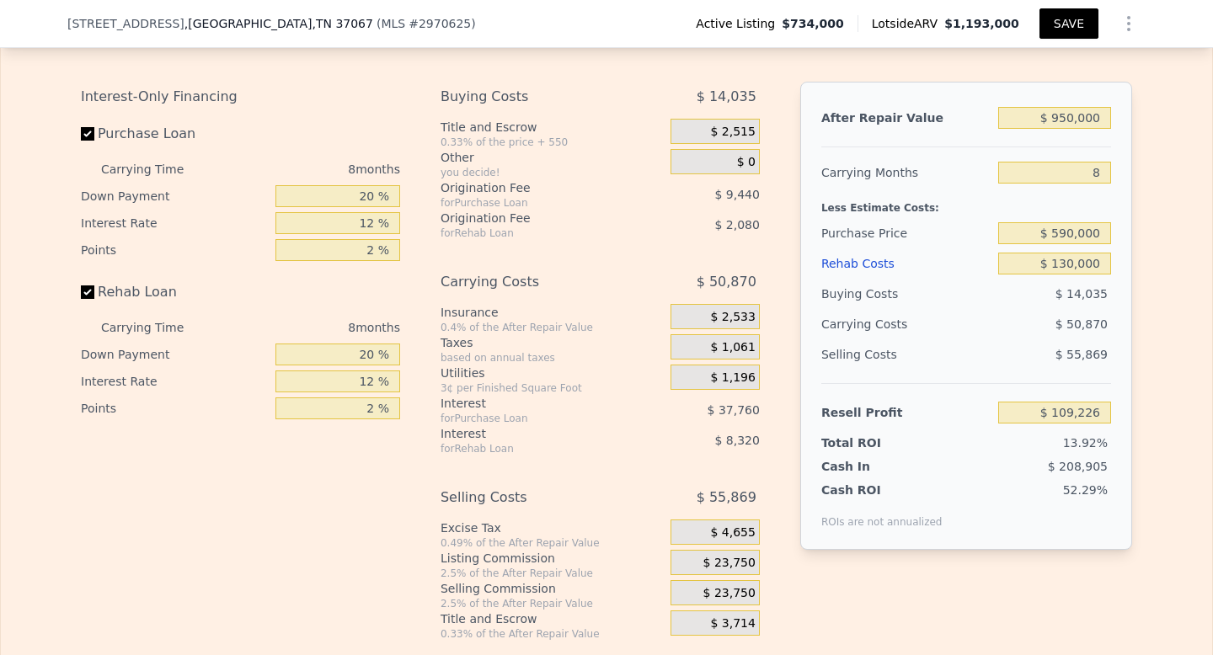
click at [1065, 30] on button "SAVE" at bounding box center [1068, 23] width 59 height 30
click at [1065, 30] on button "SAVED" at bounding box center [1065, 23] width 67 height 30
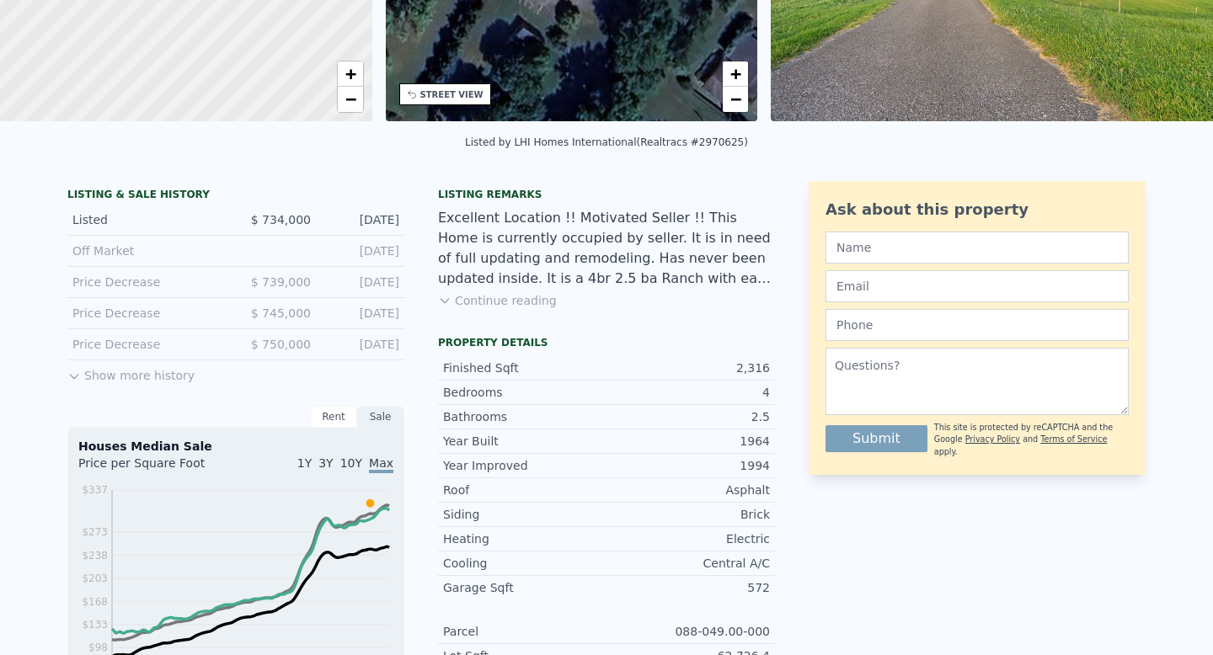
scroll to position [0, 0]
